Goal: Check status: Check status

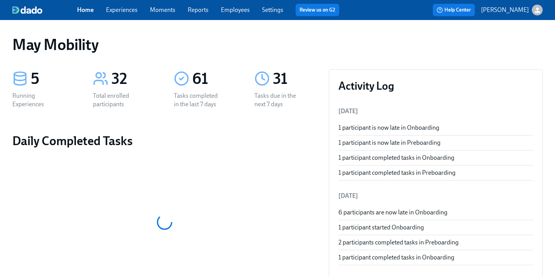
click at [158, 8] on link "Moments" at bounding box center [162, 9] width 25 height 7
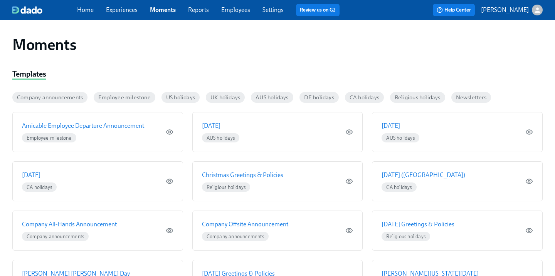
click at [124, 13] on link "Experiences" at bounding box center [122, 9] width 32 height 7
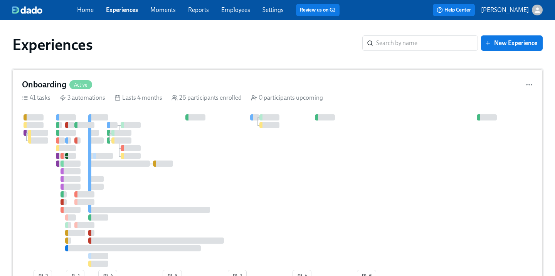
click at [109, 83] on div "Onboarding Active" at bounding box center [277, 85] width 511 height 12
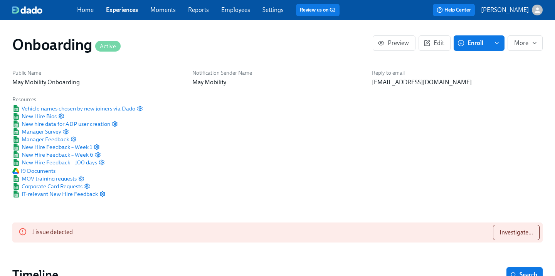
scroll to position [0, 4186]
click at [108, 13] on link "Experiences" at bounding box center [122, 9] width 32 height 7
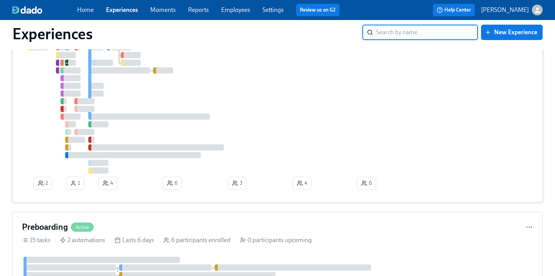
scroll to position [127, 0]
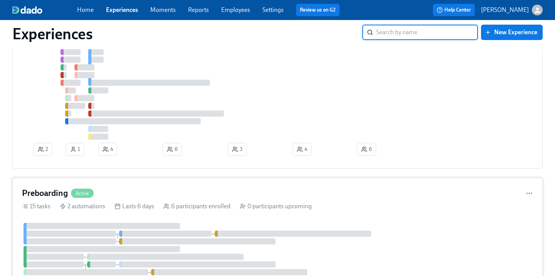
click at [104, 195] on div "Preboarding Active" at bounding box center [277, 194] width 511 height 12
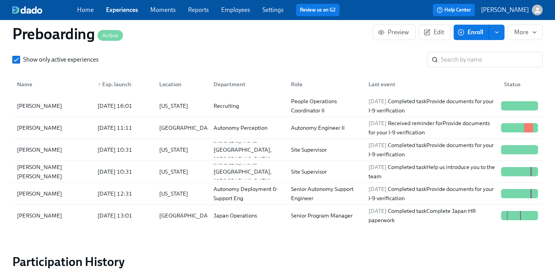
scroll to position [840, 0]
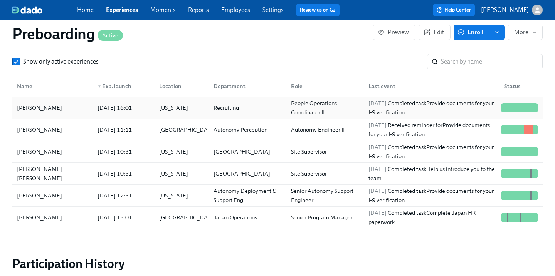
click at [54, 106] on div "[PERSON_NAME]" at bounding box center [52, 107] width 77 height 15
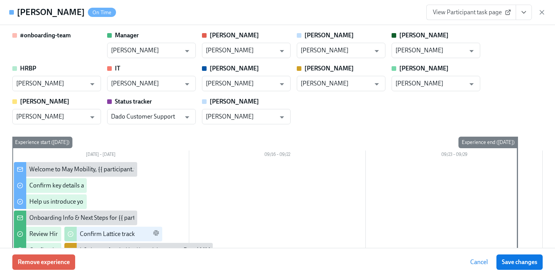
click at [523, 11] on icon "View task page" at bounding box center [524, 12] width 8 height 8
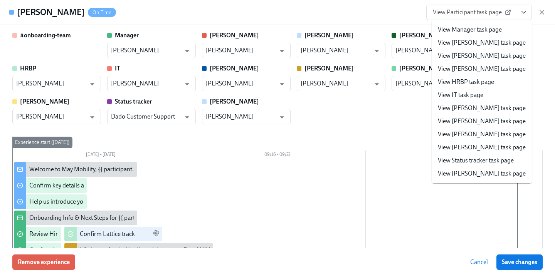
click at [473, 90] on li "View IT task page" at bounding box center [481, 95] width 100 height 13
click at [465, 95] on link "View IT task page" at bounding box center [460, 95] width 45 height 8
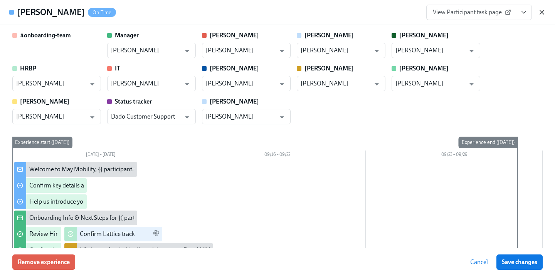
click at [540, 12] on icon "button" at bounding box center [542, 12] width 8 height 8
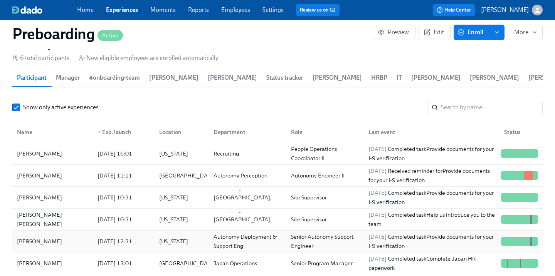
scroll to position [647, 0]
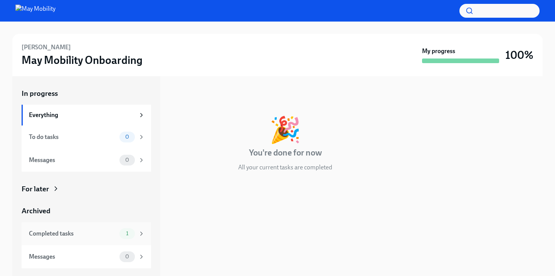
click at [99, 233] on div "Completed tasks" at bounding box center [72, 234] width 87 height 8
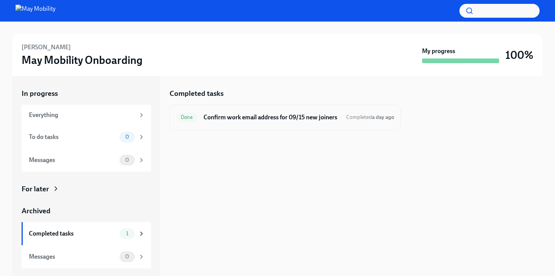
click at [278, 122] on div "Done Confirm work email address for 09/15 new joiners Completed a day ago" at bounding box center [285, 117] width 218 height 12
